Goal: Browse casually

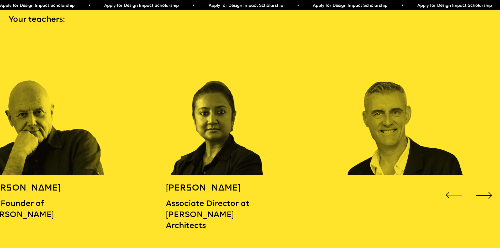
scroll to position [761, 0]
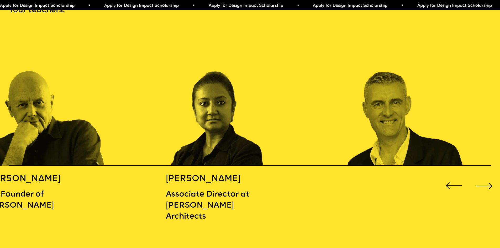
click at [488, 182] on div "Next slide" at bounding box center [484, 186] width 20 height 20
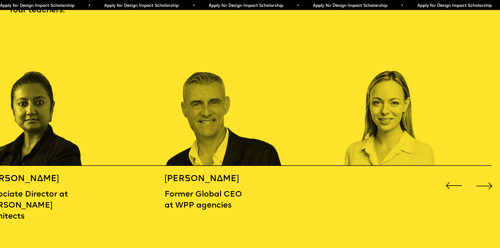
click at [488, 182] on div "Next slide" at bounding box center [484, 186] width 20 height 20
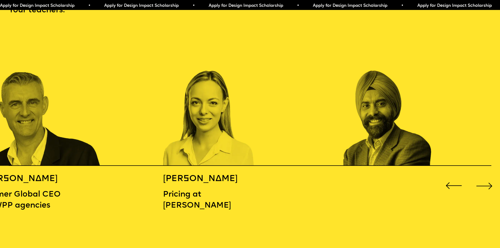
click at [488, 182] on div "Next slide" at bounding box center [484, 186] width 20 height 20
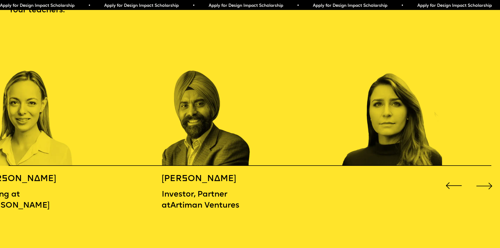
click at [488, 181] on div "Next slide" at bounding box center [484, 186] width 20 height 20
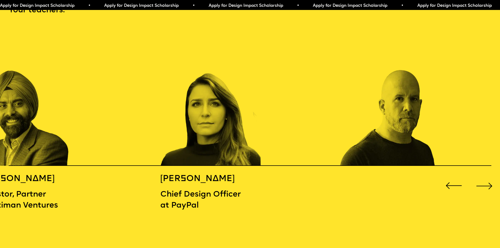
click at [488, 181] on div "Next slide" at bounding box center [484, 186] width 20 height 20
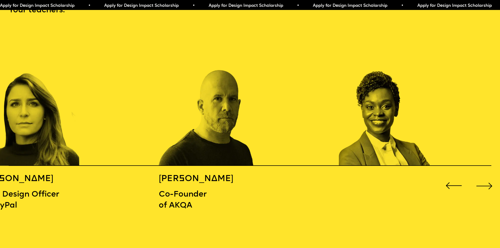
click at [488, 181] on div "Next slide" at bounding box center [484, 186] width 20 height 20
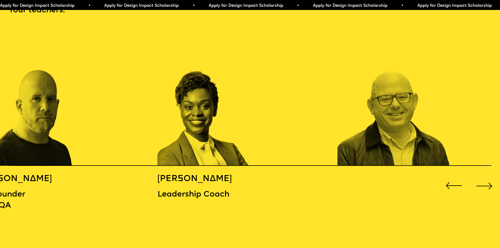
click at [488, 181] on div "Next slide" at bounding box center [484, 186] width 20 height 20
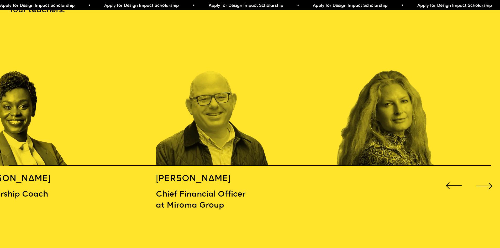
click at [488, 181] on div "Next slide" at bounding box center [484, 186] width 20 height 20
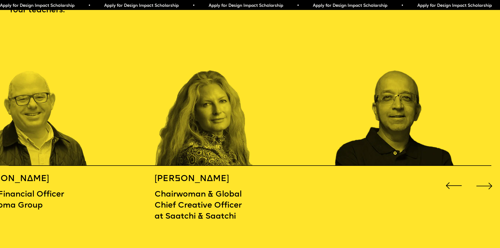
click at [489, 181] on div "Next slide" at bounding box center [484, 186] width 20 height 20
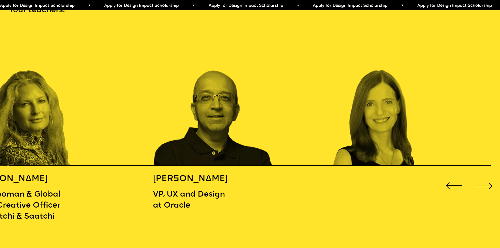
click at [489, 181] on div "Next slide" at bounding box center [484, 186] width 20 height 20
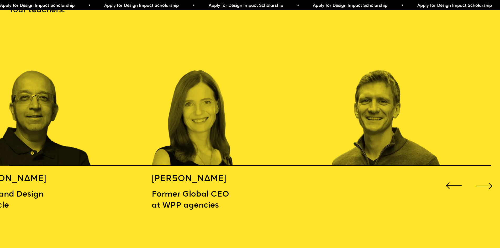
click at [489, 181] on div "Next slide" at bounding box center [484, 186] width 20 height 20
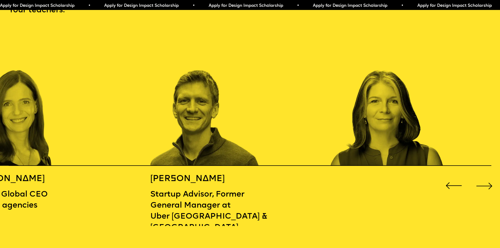
click at [490, 181] on div "Next slide" at bounding box center [484, 186] width 20 height 20
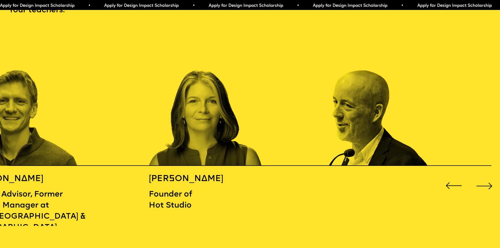
click at [490, 181] on div "Next slide" at bounding box center [484, 186] width 20 height 20
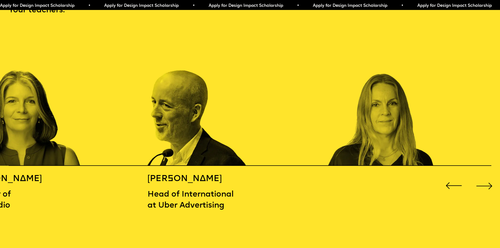
click at [490, 181] on div "Next slide" at bounding box center [484, 186] width 20 height 20
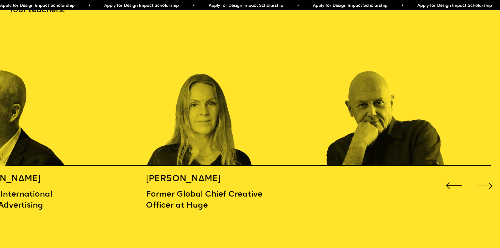
click at [490, 181] on div "Next slide" at bounding box center [484, 186] width 20 height 20
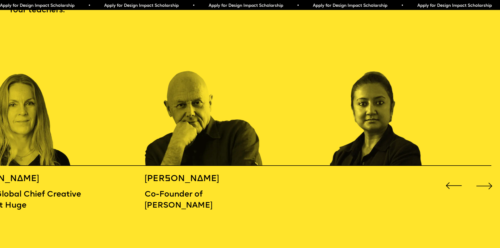
click at [490, 181] on div "Next slide" at bounding box center [484, 186] width 20 height 20
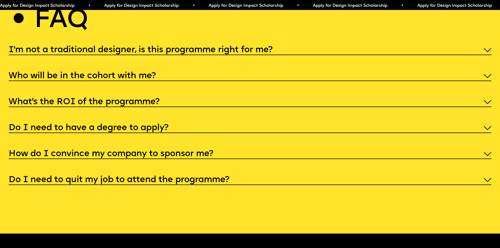
scroll to position [2553, 0]
